Goal: Complete application form

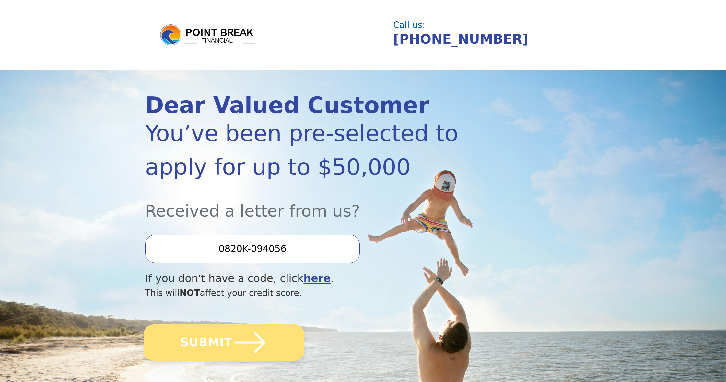
click at [226, 337] on button "SUBMIT" at bounding box center [224, 343] width 161 height 36
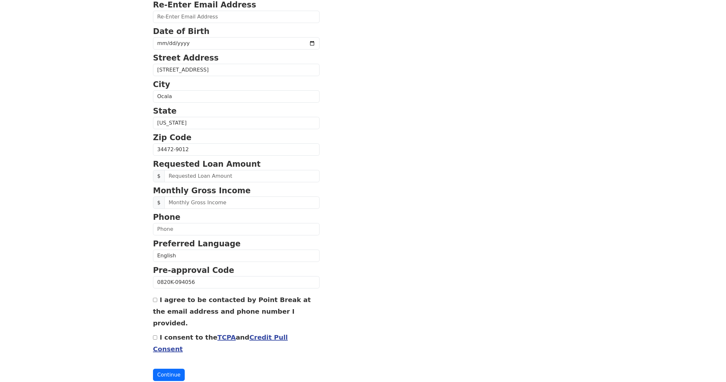
scroll to position [133, 0]
click at [201, 178] on input "text" at bounding box center [241, 176] width 155 height 12
click at [182, 175] on input "text" at bounding box center [241, 176] width 155 height 12
type input "50,000.00"
click at [183, 204] on input "text" at bounding box center [241, 203] width 155 height 12
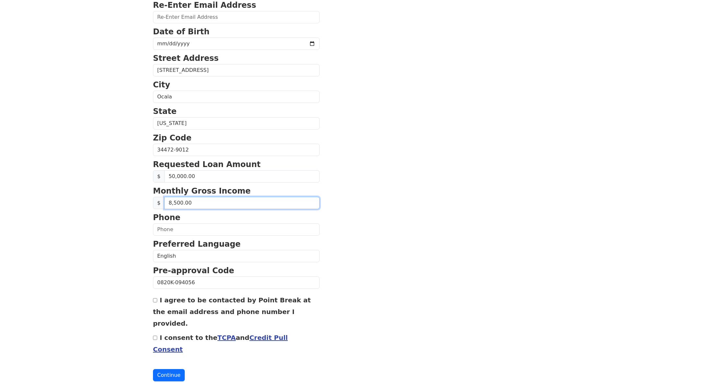
type input "85,000.00"
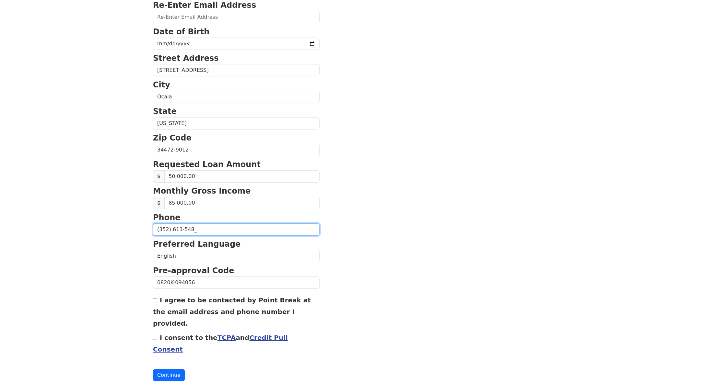
type input "(352) 613-5487"
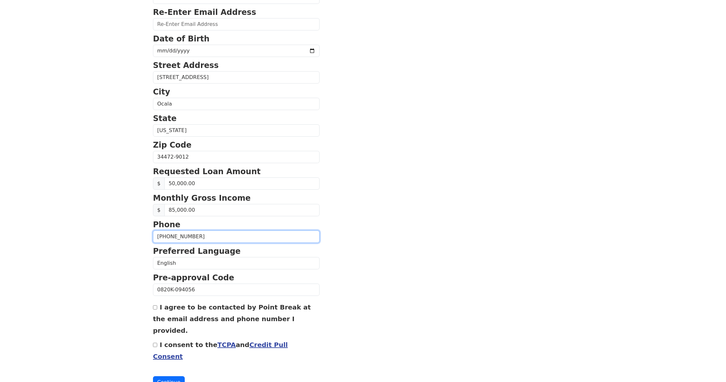
scroll to position [123, 0]
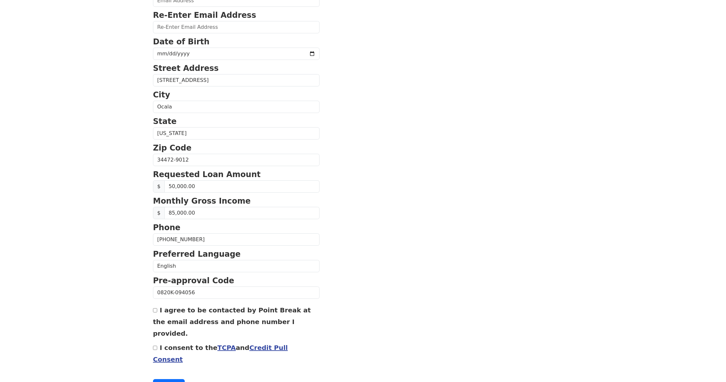
click at [156, 311] on input "I agree to be contacted by Point Break at the email address and phone number I …" at bounding box center [155, 311] width 4 height 4
checkbox input "true"
click at [155, 346] on input "I consent to the TCPA and Credit Pull Consent" at bounding box center [155, 348] width 4 height 4
checkbox input "true"
click at [168, 380] on button "Continue" at bounding box center [169, 386] width 32 height 12
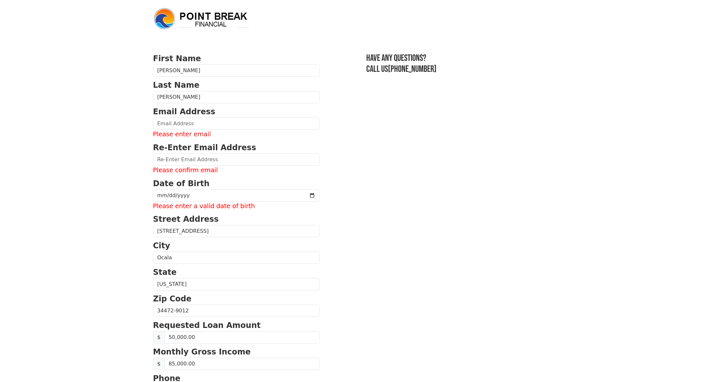
scroll to position [0, 0]
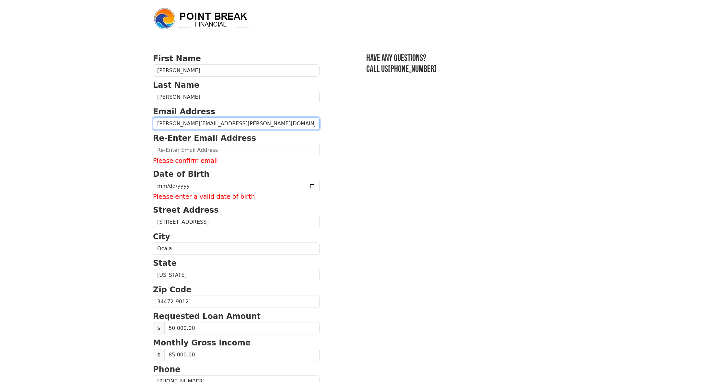
type input "juan.c.santana@outlook.com"
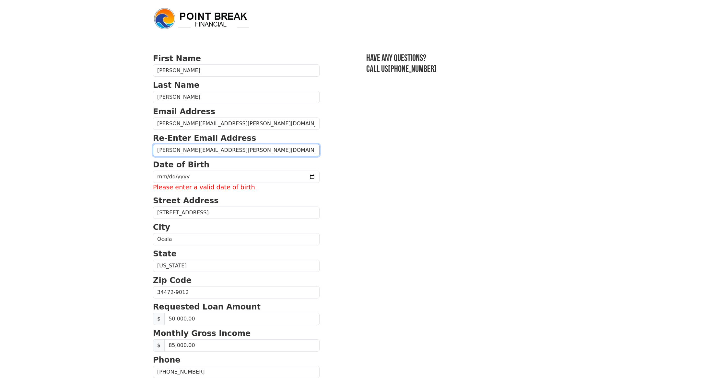
scroll to position [2, 0]
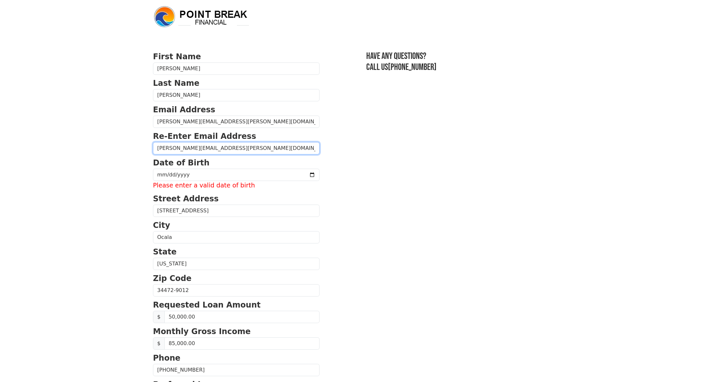
type input "juan.c.santana@outlook.com"
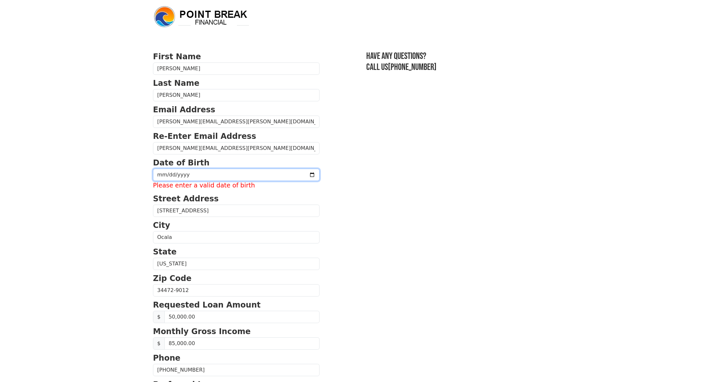
click at [164, 175] on input "date" at bounding box center [236, 175] width 167 height 12
type input "1976-02-21"
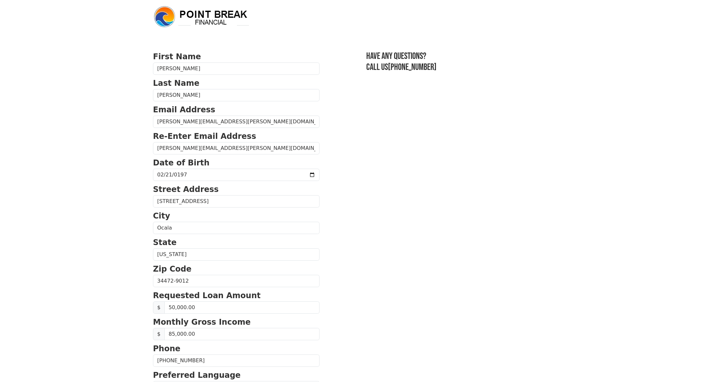
click at [111, 175] on body "First Name Juan Last Name Santana Franco Email Address juan.c.santana@outlook.c…" at bounding box center [363, 189] width 726 height 382
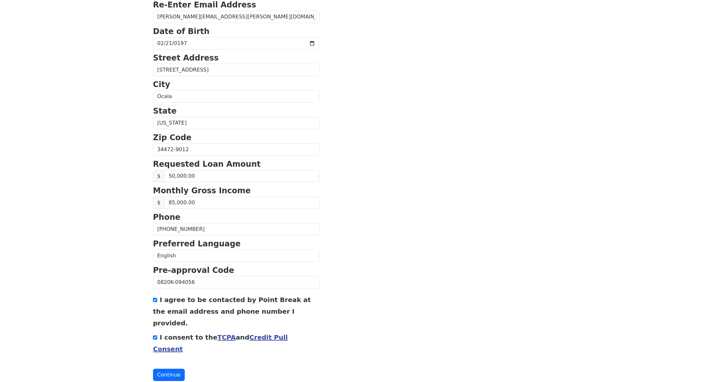
scroll to position [133, 0]
click at [162, 370] on button "Continue" at bounding box center [169, 376] width 32 height 12
